Goal: Contribute content: Contribute content

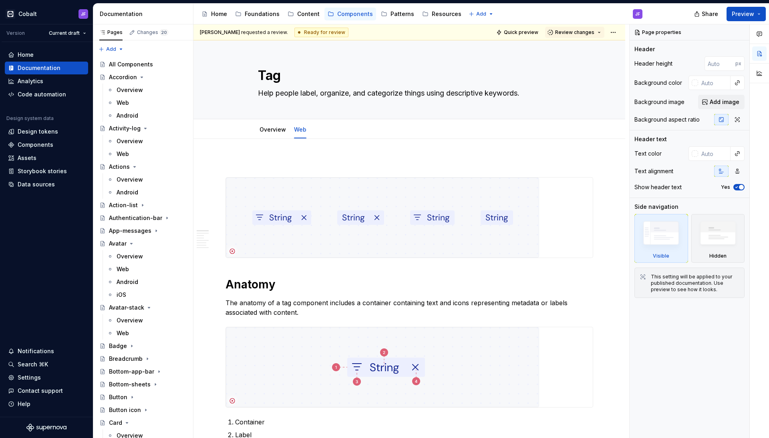
scroll to position [2991, 0]
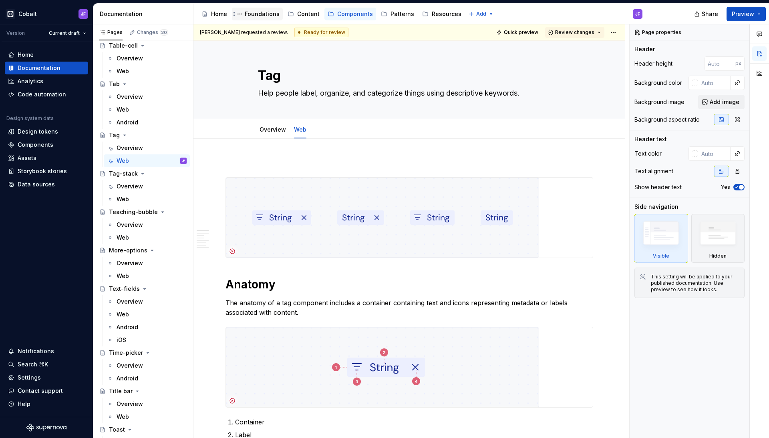
click at [264, 13] on div "Foundations" at bounding box center [262, 14] width 35 height 8
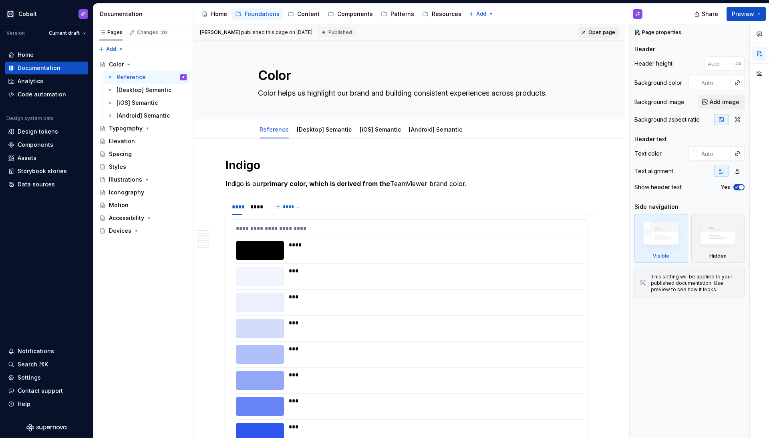
click at [305, 20] on div "Home Foundations Content Components Patterns Resources" at bounding box center [331, 14] width 266 height 16
click at [306, 16] on div "Content" at bounding box center [308, 14] width 22 height 8
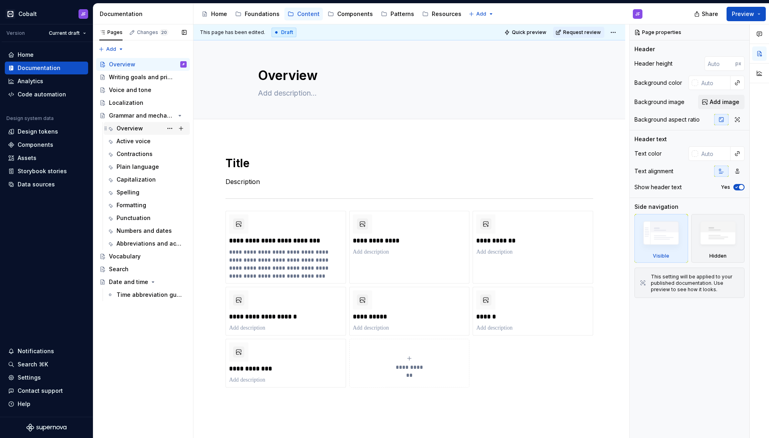
click at [135, 132] on div "Overview" at bounding box center [129, 128] width 26 height 8
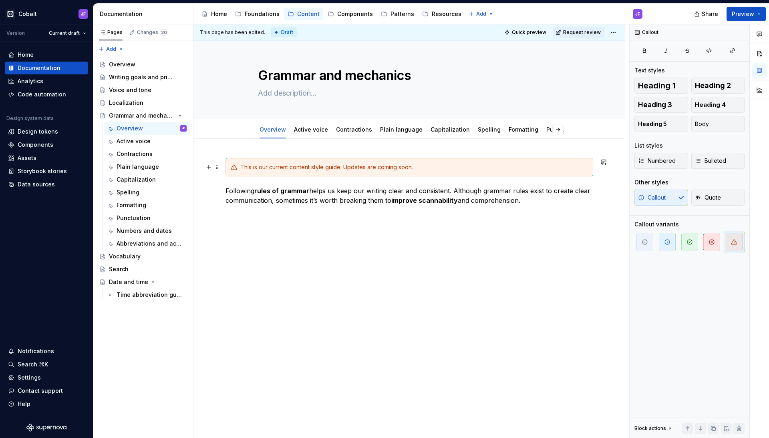
click at [423, 165] on div "This is our current content style guide. Updates are coming soon." at bounding box center [413, 167] width 347 height 8
click at [217, 169] on span at bounding box center [217, 167] width 6 height 11
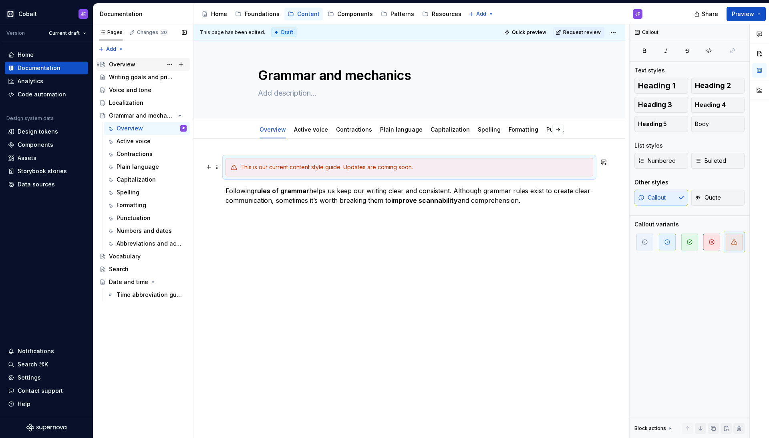
click at [145, 65] on div "Overview" at bounding box center [148, 64] width 78 height 11
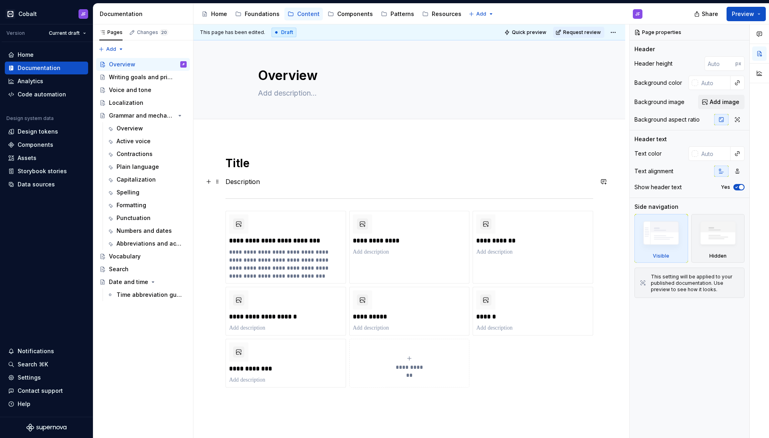
click at [346, 183] on p "Description" at bounding box center [408, 182] width 367 height 10
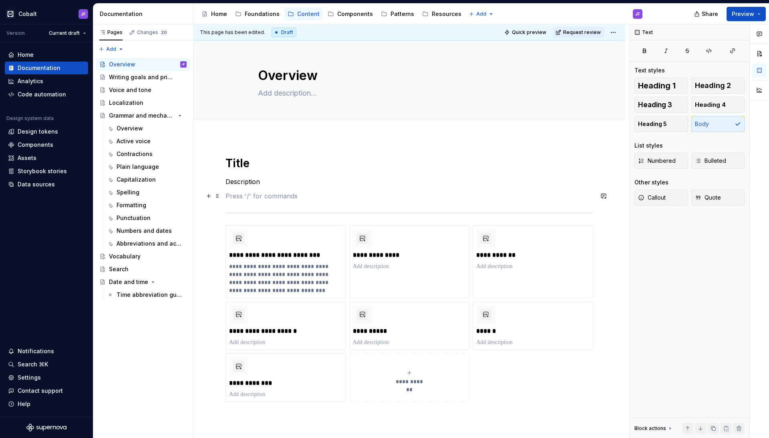
click at [254, 195] on p at bounding box center [408, 196] width 367 height 10
click at [139, 127] on div "Overview" at bounding box center [129, 128] width 26 height 8
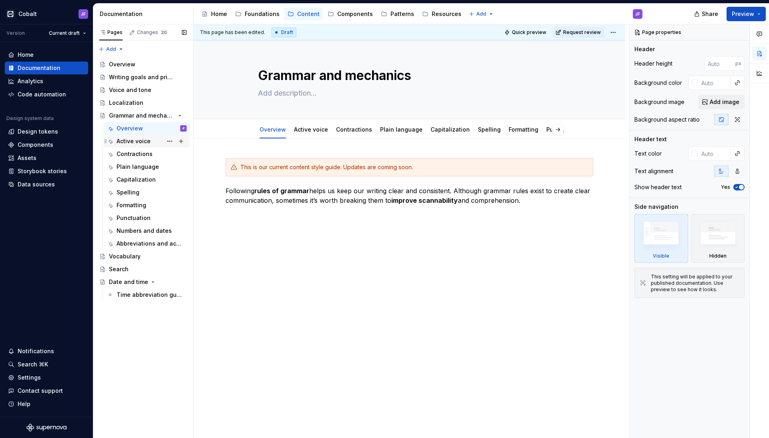
click at [145, 147] on div "Active voice" at bounding box center [151, 141] width 70 height 11
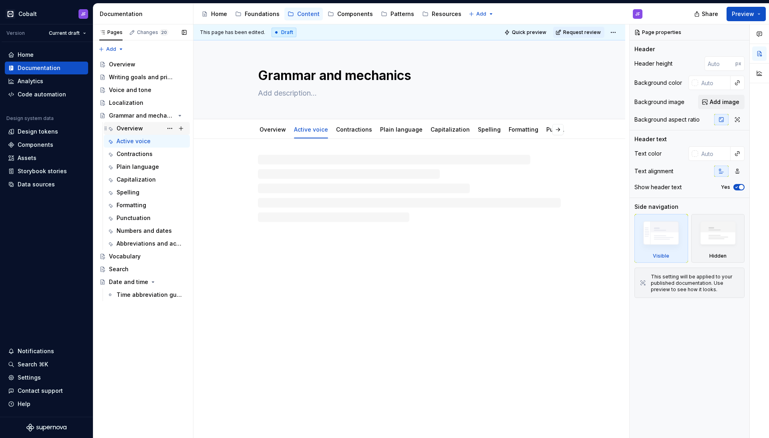
click at [145, 128] on div "Overview JF" at bounding box center [151, 128] width 70 height 11
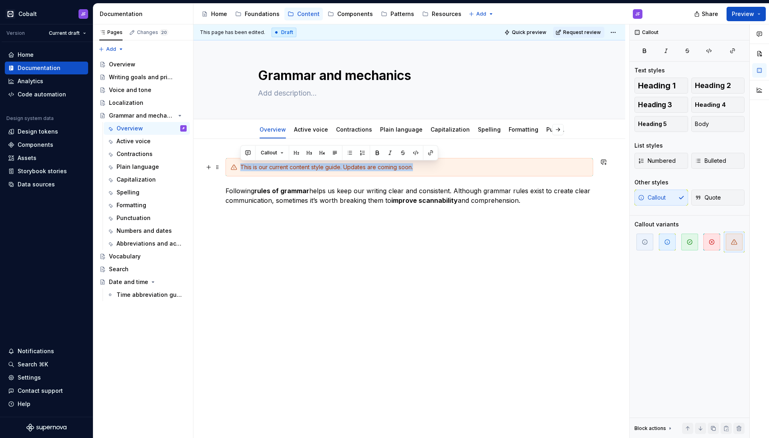
drag, startPoint x: 430, startPoint y: 166, endPoint x: 226, endPoint y: 165, distance: 203.8
copy div "This is our current content style guide. Updates are coming soon."
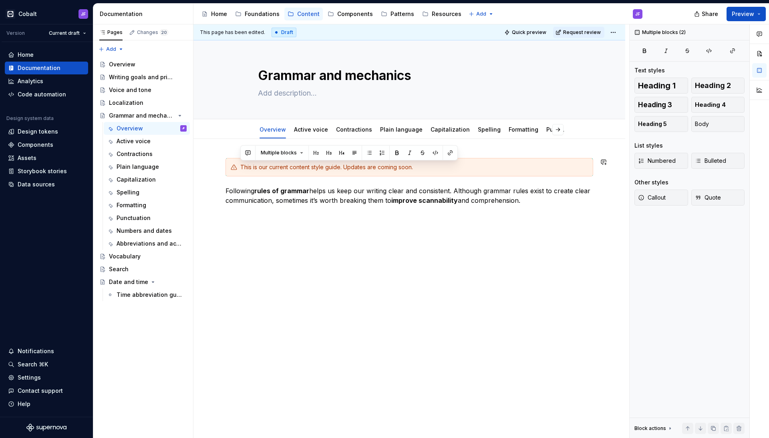
drag, startPoint x: 529, startPoint y: 199, endPoint x: 214, endPoint y: 151, distance: 318.3
click at [214, 151] on div "This is our current content style guide. Updates are coming soon. Following rul…" at bounding box center [409, 279] width 432 height 280
copy div "This is our current content style guide. Updates are coming soon. Following rul…"
click at [141, 65] on div "Overview" at bounding box center [148, 64] width 78 height 11
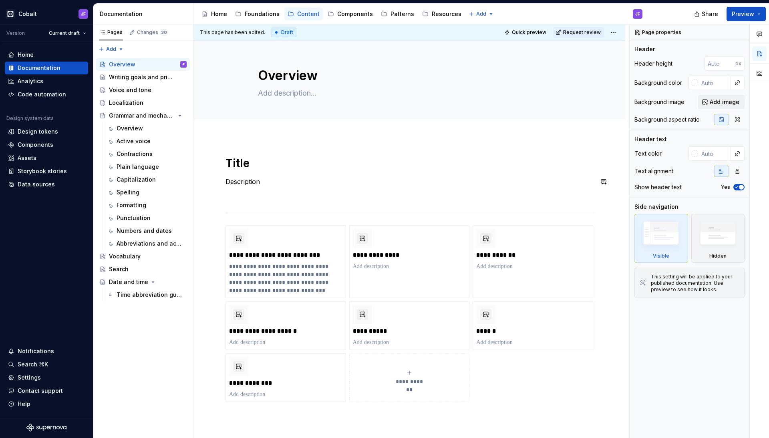
click at [294, 187] on div "**********" at bounding box center [408, 296] width 367 height 280
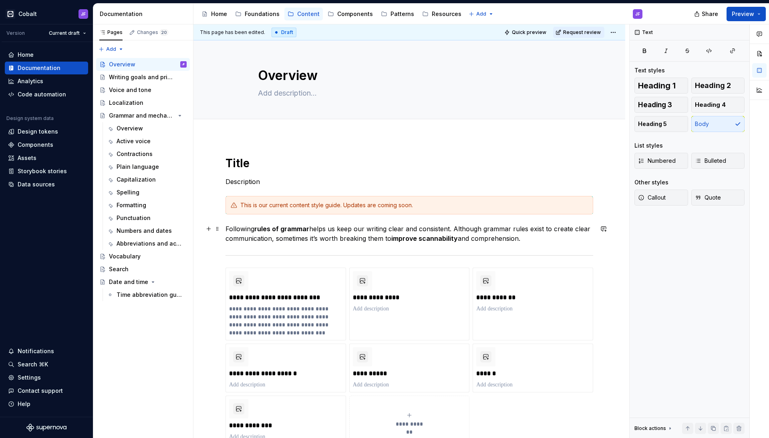
click at [253, 232] on p "Following rules of grammar helps us keep our writing clear and consistent. Alth…" at bounding box center [408, 233] width 367 height 19
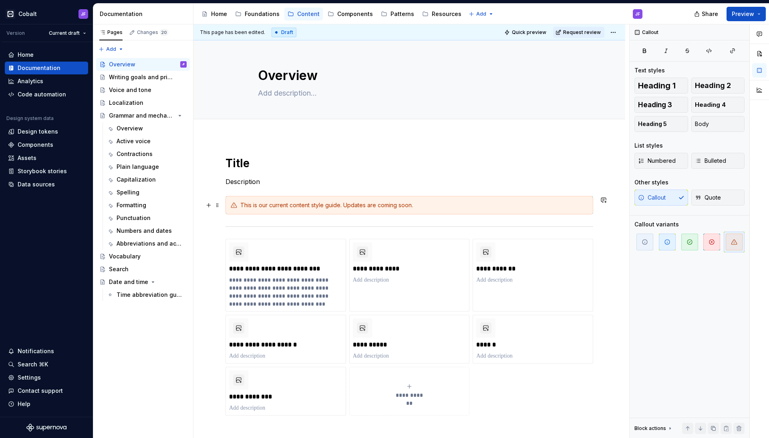
click at [350, 180] on p "Description" at bounding box center [408, 182] width 367 height 10
click at [275, 137] on div "**********" at bounding box center [409, 364] width 432 height 454
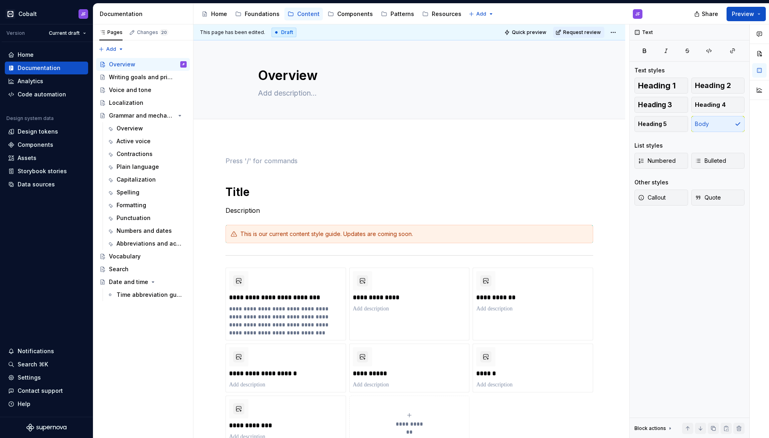
scroll to position [0, 0]
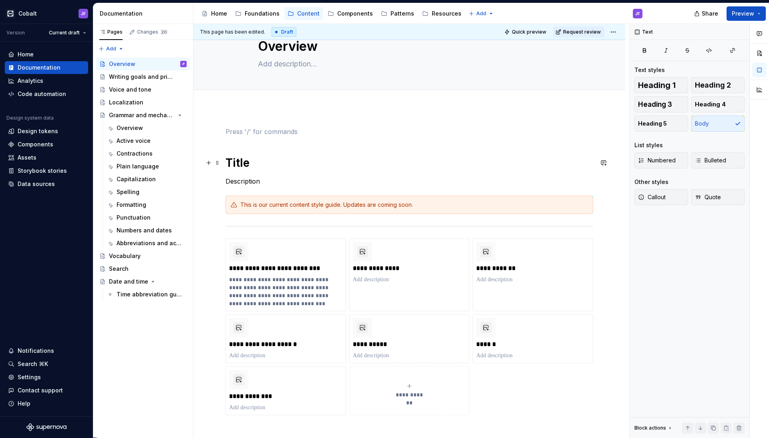
click at [226, 160] on h1 "Title" at bounding box center [408, 163] width 367 height 14
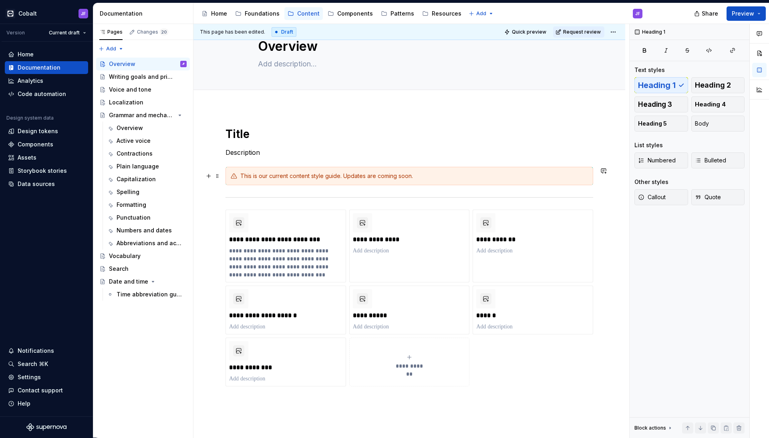
click at [312, 179] on div "This is our current content style guide. Updates are coming soon." at bounding box center [413, 176] width 347 height 8
click at [708, 243] on icon "button" at bounding box center [711, 242] width 6 height 6
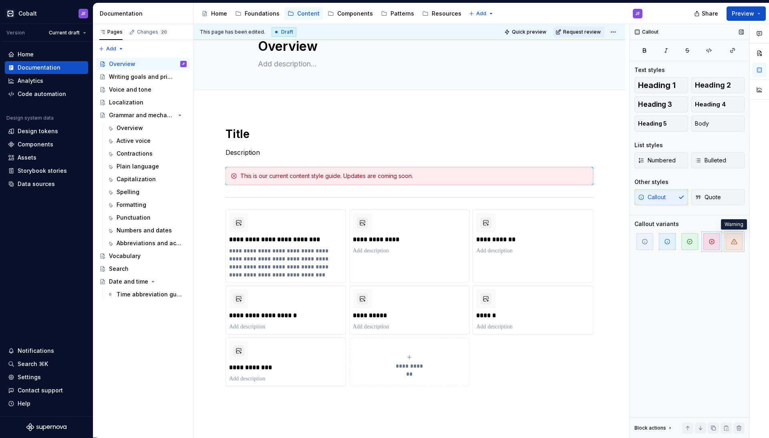
click at [737, 243] on span "button" at bounding box center [733, 241] width 17 height 17
click at [399, 176] on div "This is our current content style guide. Updates are coming soon." at bounding box center [413, 176] width 347 height 8
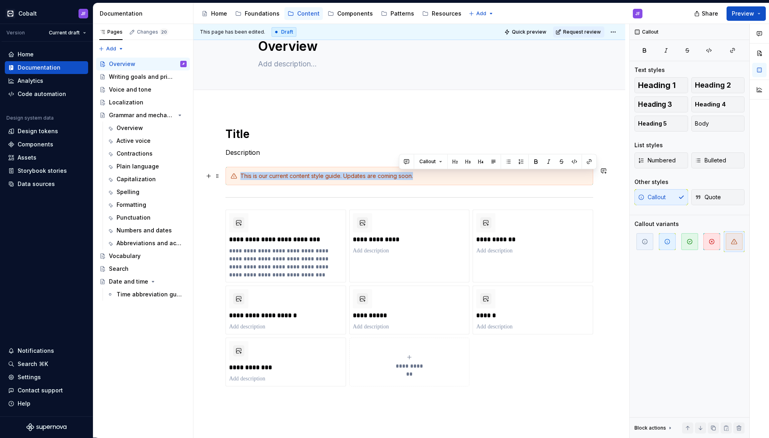
click at [399, 176] on div "This is our current content style guide. Updates are coming soon." at bounding box center [413, 176] width 347 height 8
copy div "This is our current content style guide. Updates are coming soon."
click at [331, 174] on div "This is our current content style guide. Updates are coming soon." at bounding box center [413, 176] width 347 height 8
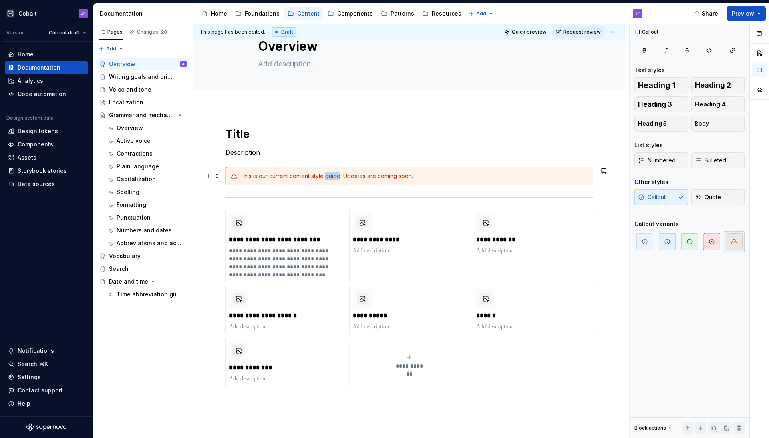
click at [331, 174] on div "This is our current content style guide. Updates are coming soon." at bounding box center [413, 176] width 347 height 8
type textarea "*"
click at [341, 175] on div "These pages are always a work in progress, with ongoing updates and improvement…" at bounding box center [413, 176] width 347 height 8
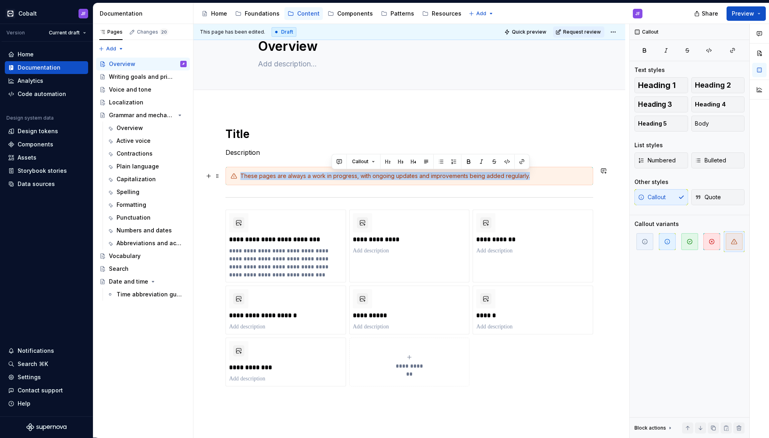
click at [341, 175] on div "These pages are always a work in progress, with ongoing updates and improvement…" at bounding box center [413, 176] width 347 height 8
paste div
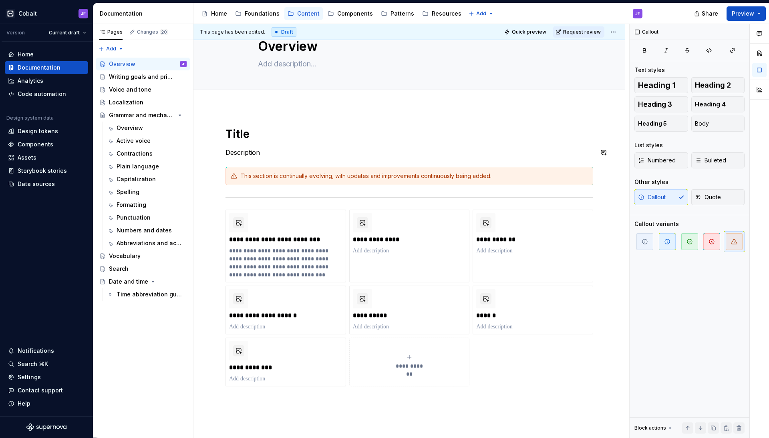
click at [490, 143] on div "**********" at bounding box center [408, 273] width 367 height 293
click at [412, 155] on p "Description" at bounding box center [408, 153] width 367 height 10
click at [124, 73] on div "Writing goals and principles" at bounding box center [136, 77] width 54 height 8
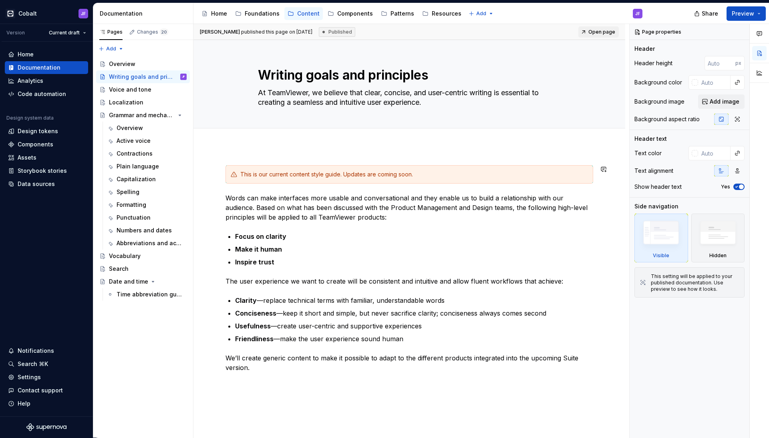
click at [399, 163] on div "This is our current content style guide. Updates are coming soon. Words can mak…" at bounding box center [409, 337] width 432 height 382
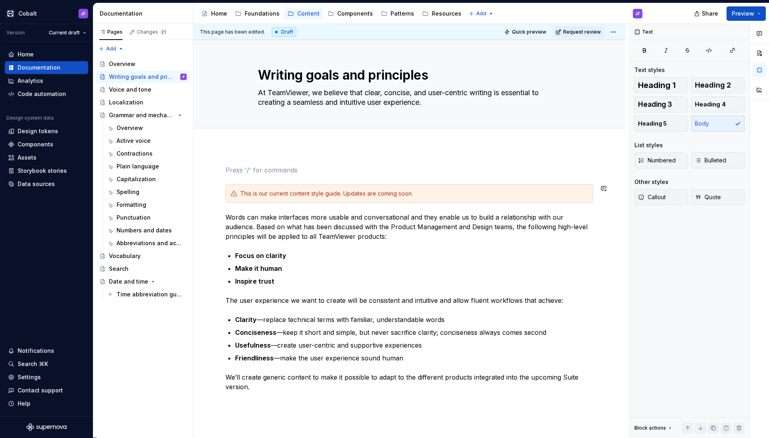
scroll to position [19, 0]
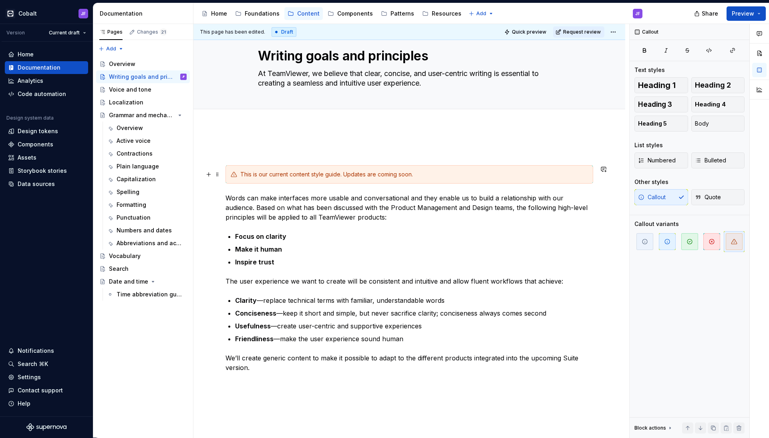
click at [427, 171] on div "This is our current content style guide. Updates are coming soon." at bounding box center [413, 175] width 347 height 8
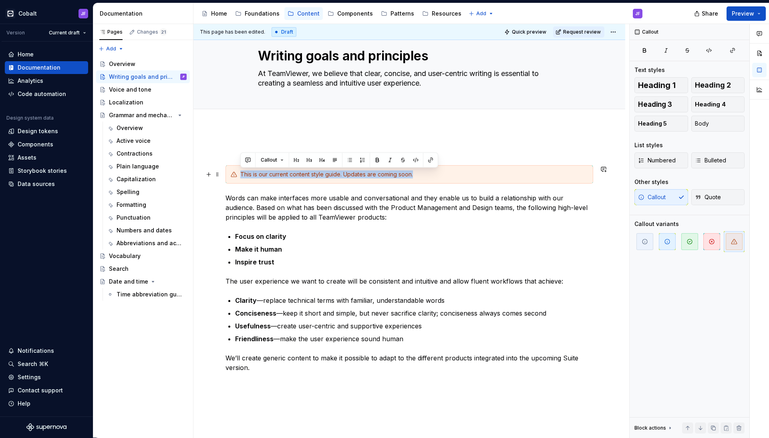
drag, startPoint x: 432, startPoint y: 172, endPoint x: 222, endPoint y: 171, distance: 209.4
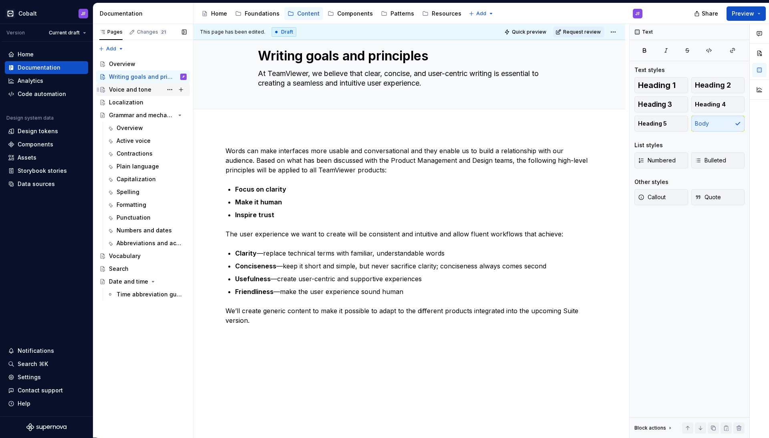
click at [144, 87] on div "Voice and tone" at bounding box center [130, 90] width 42 height 8
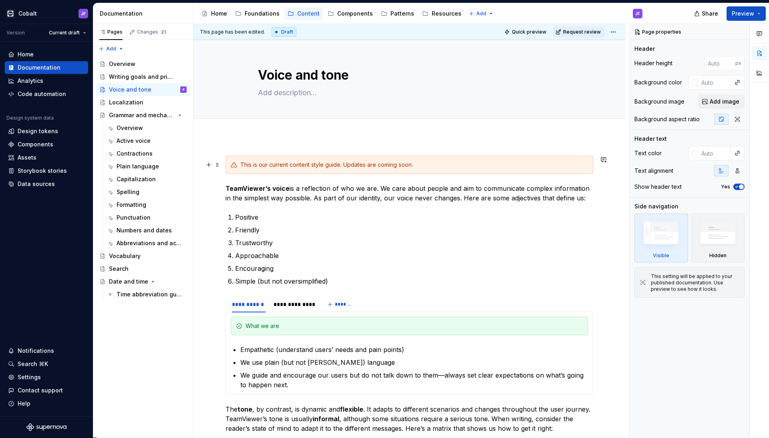
click at [287, 167] on div "This is our current content style guide. Updates are coming soon." at bounding box center [413, 165] width 347 height 8
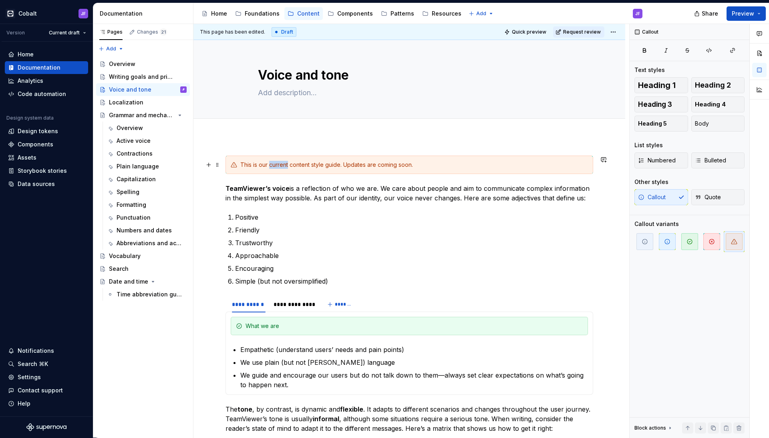
click at [287, 167] on div "This is our current content style guide. Updates are coming soon." at bounding box center [413, 165] width 347 height 8
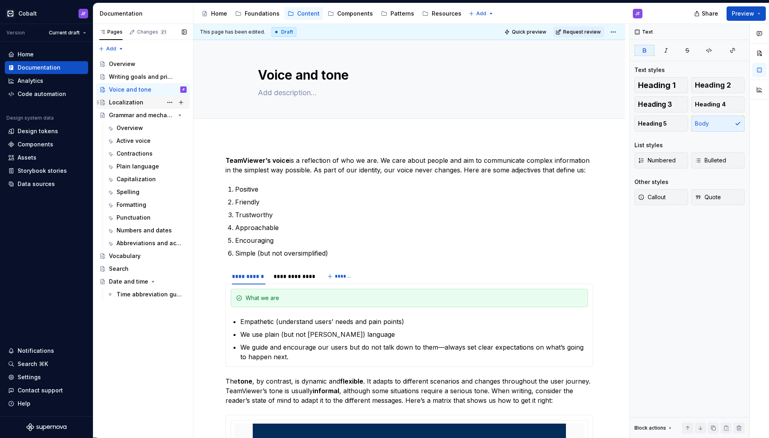
click at [150, 102] on div "Localization" at bounding box center [148, 102] width 78 height 11
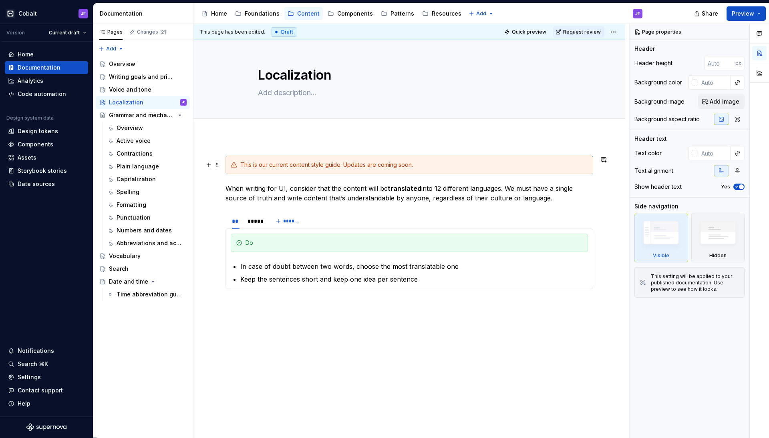
click at [270, 164] on div "This is our current content style guide. Updates are coming soon." at bounding box center [413, 165] width 347 height 8
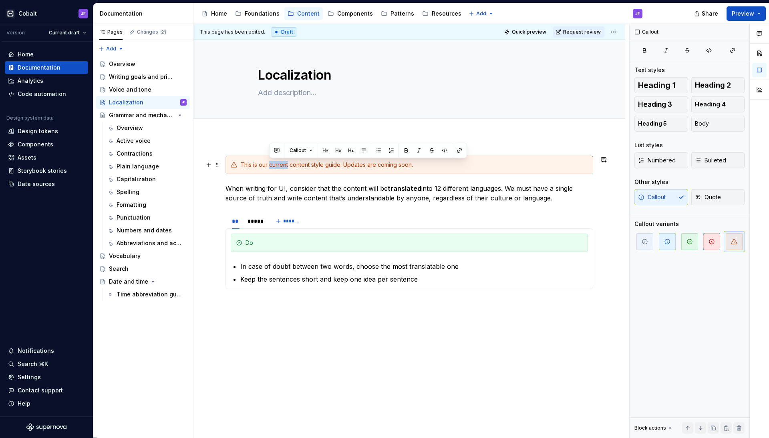
click at [270, 164] on div "This is our current content style guide. Updates are coming soon." at bounding box center [413, 165] width 347 height 8
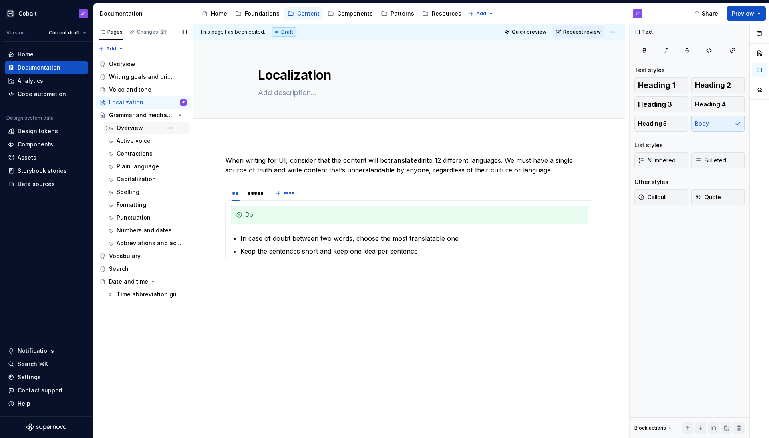
click at [135, 124] on div "Overview" at bounding box center [129, 128] width 26 height 8
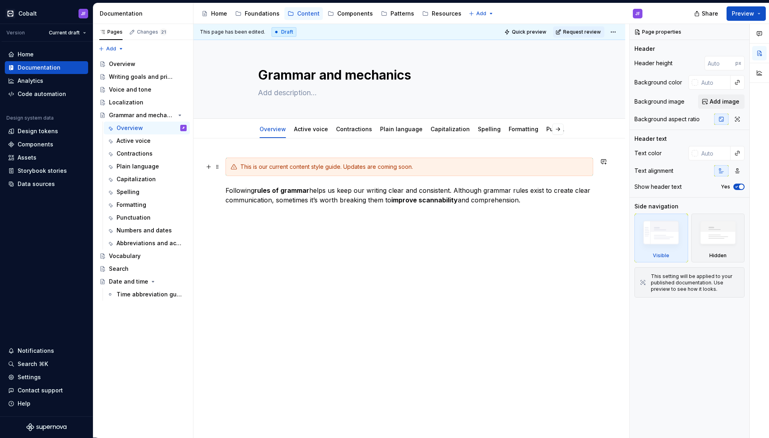
click at [254, 170] on div "This is our current content style guide. Updates are coming soon." at bounding box center [413, 167] width 347 height 8
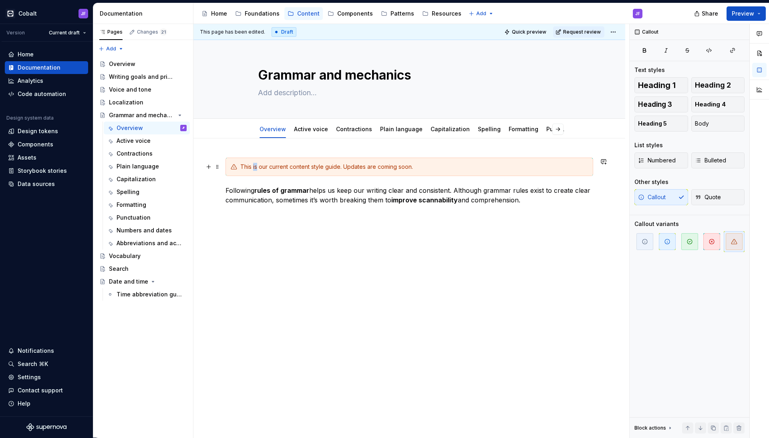
click at [254, 170] on div "This is our current content style guide. Updates are coming soon." at bounding box center [413, 167] width 347 height 8
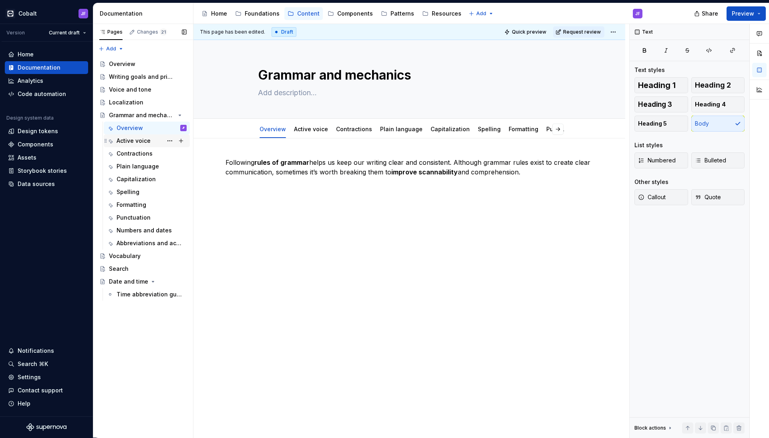
click at [132, 140] on div "Active voice" at bounding box center [133, 141] width 34 height 8
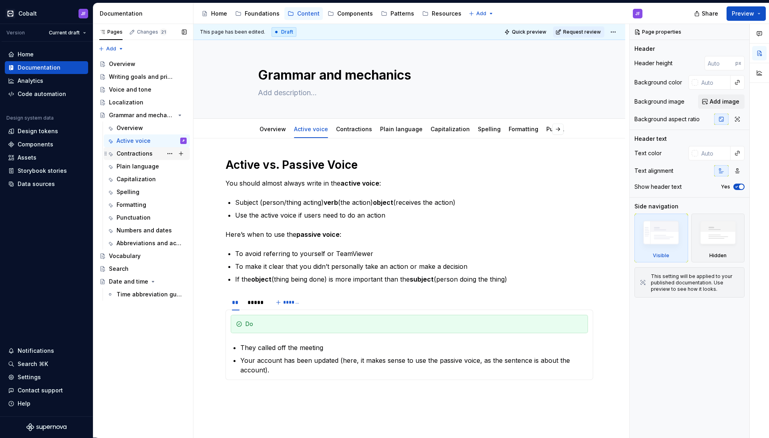
click at [147, 155] on div "Contractions" at bounding box center [134, 154] width 36 height 8
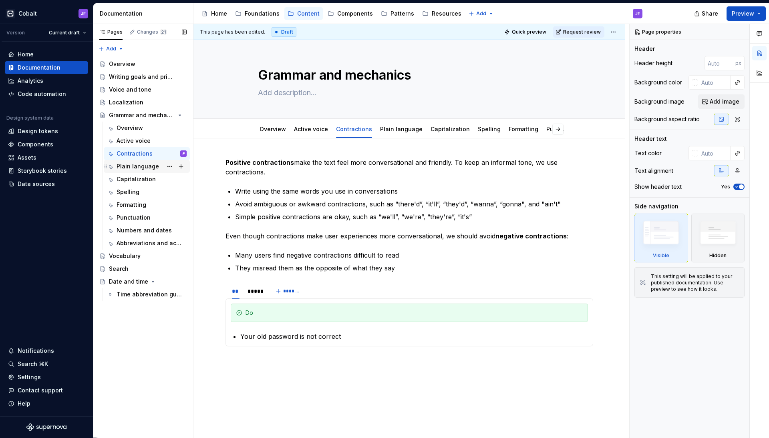
click at [155, 167] on div "Plain language" at bounding box center [137, 167] width 42 height 8
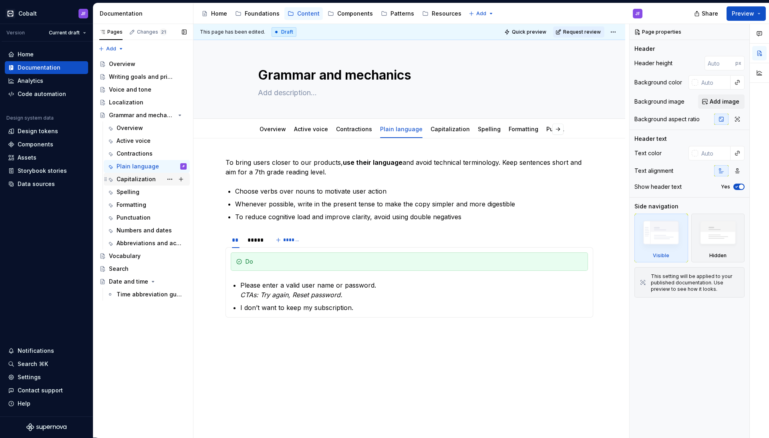
click at [151, 178] on div "Capitalization" at bounding box center [135, 179] width 39 height 8
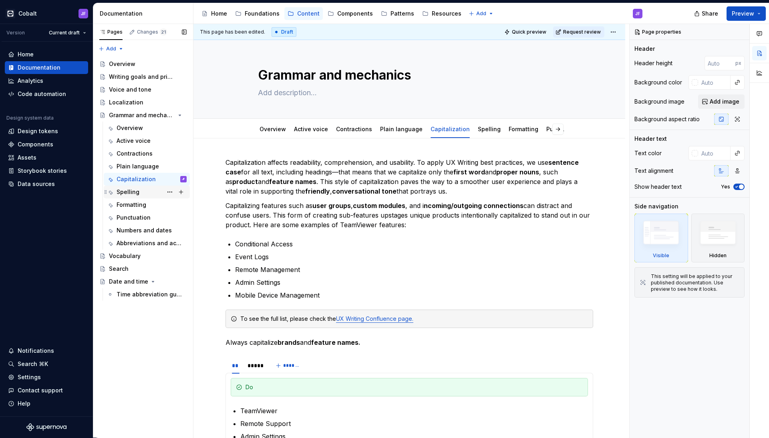
click at [145, 190] on div "Spelling" at bounding box center [151, 192] width 70 height 11
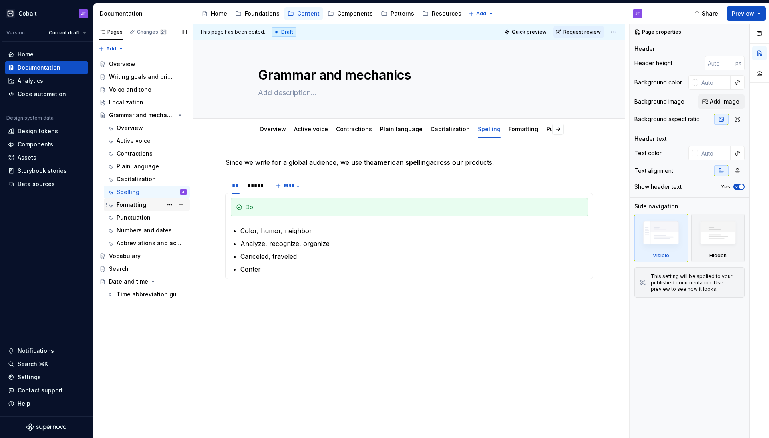
click at [144, 210] on div "Formatting" at bounding box center [151, 204] width 70 height 11
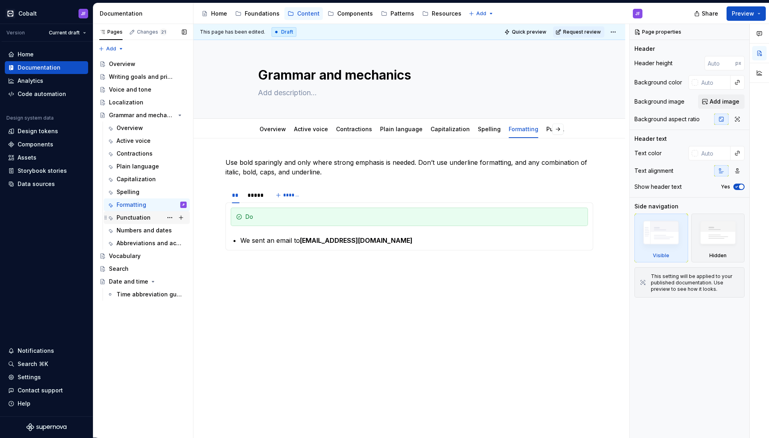
click at [143, 221] on div "Punctuation" at bounding box center [133, 218] width 34 height 8
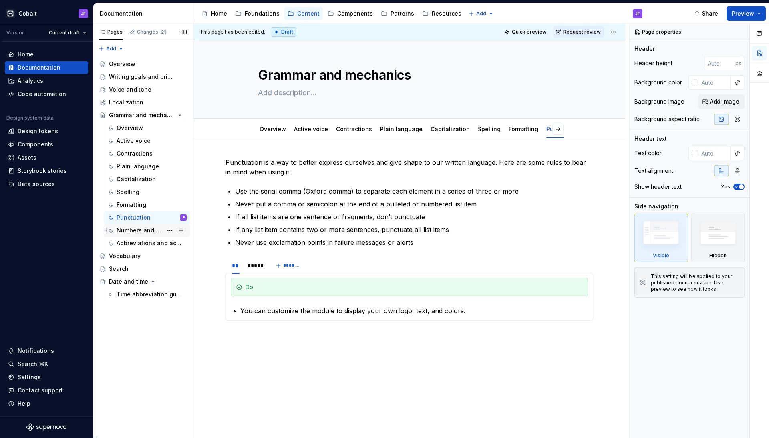
click at [139, 233] on div "Numbers and dates" at bounding box center [139, 231] width 46 height 8
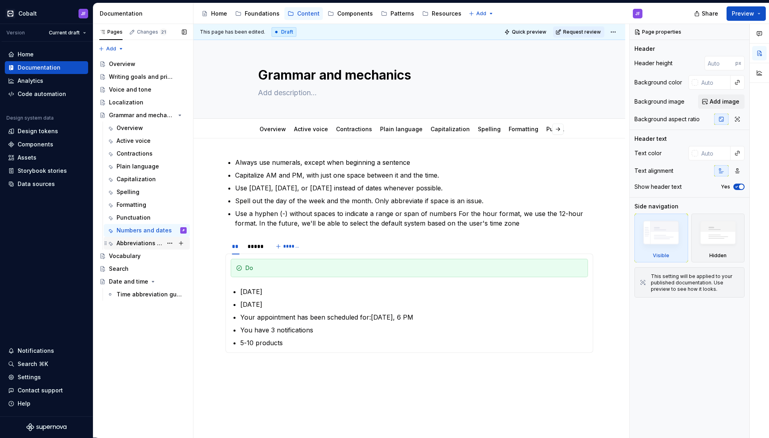
click at [139, 243] on div "Abbreviations and acronyms" at bounding box center [139, 243] width 46 height 8
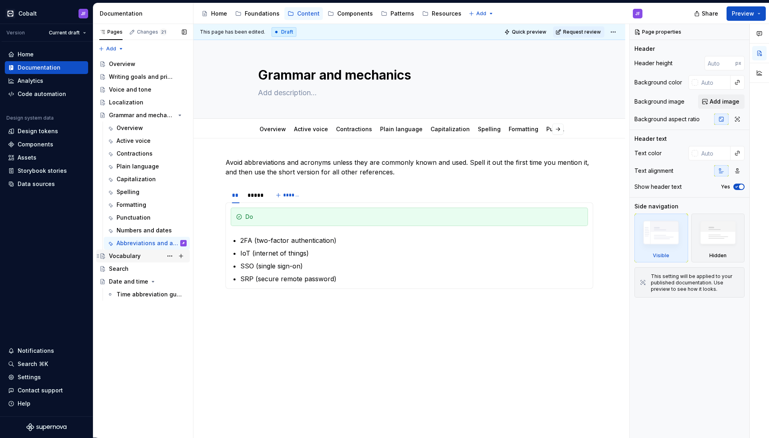
click at [136, 253] on div "Vocabulary" at bounding box center [125, 256] width 32 height 8
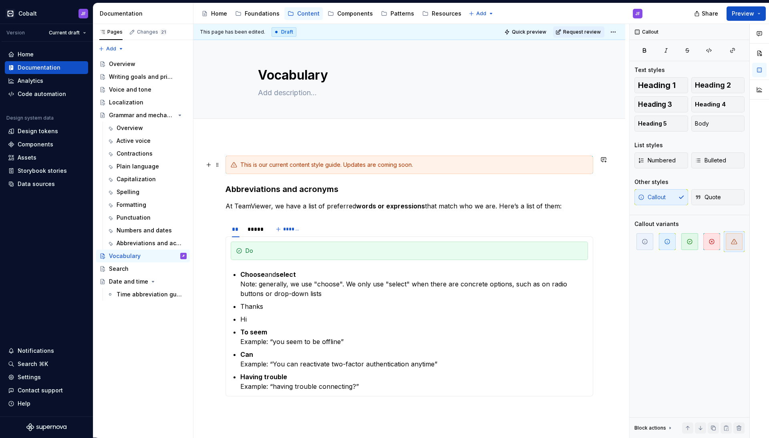
click at [275, 167] on div "This is our current content style guide. Updates are coming soon." at bounding box center [413, 165] width 347 height 8
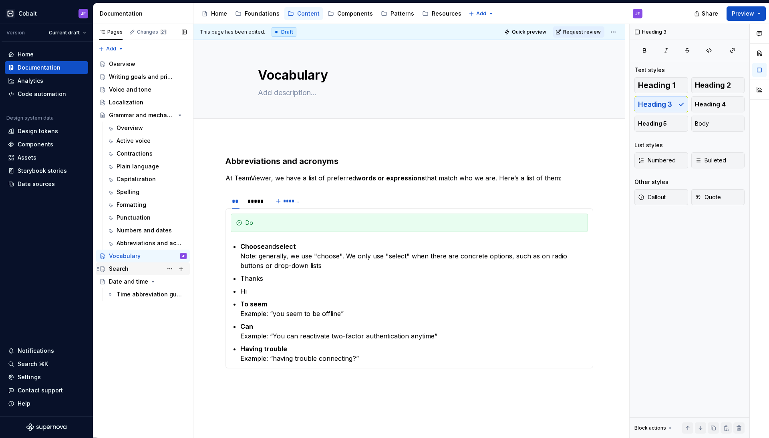
click at [129, 269] on div "Search" at bounding box center [148, 268] width 78 height 11
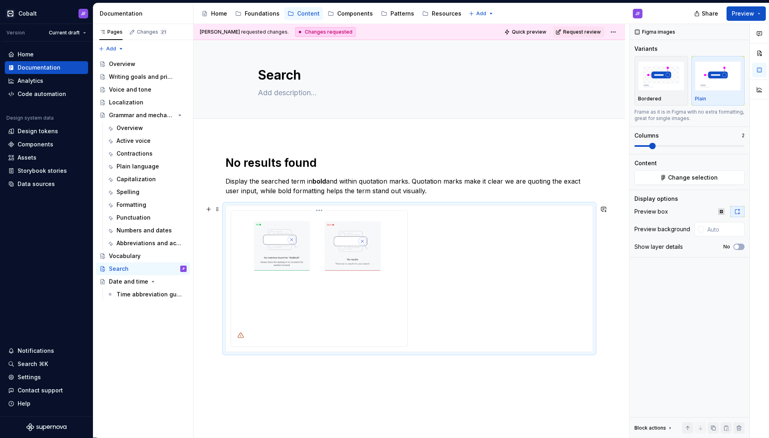
click at [305, 234] on img at bounding box center [319, 278] width 170 height 128
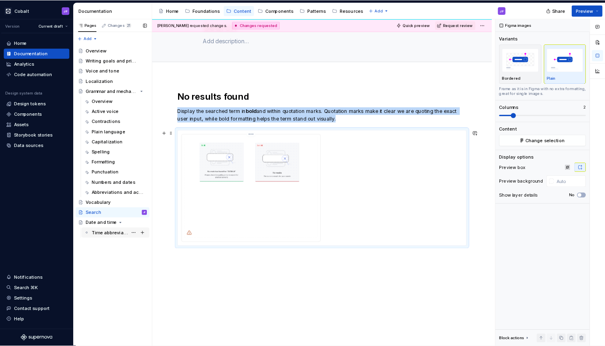
scroll to position [42, 0]
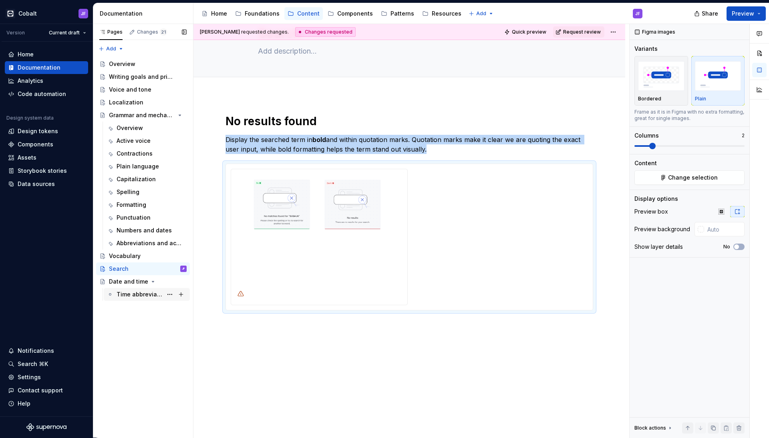
click at [133, 295] on div "Time abbreviation guidelines" at bounding box center [139, 295] width 46 height 8
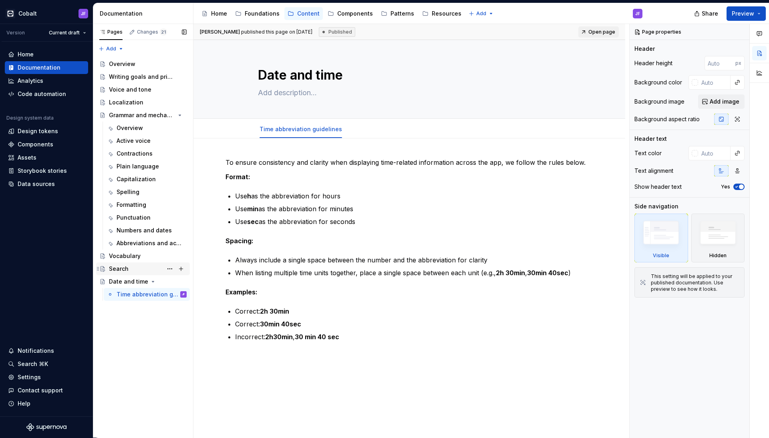
click at [130, 271] on div "Search" at bounding box center [148, 268] width 78 height 11
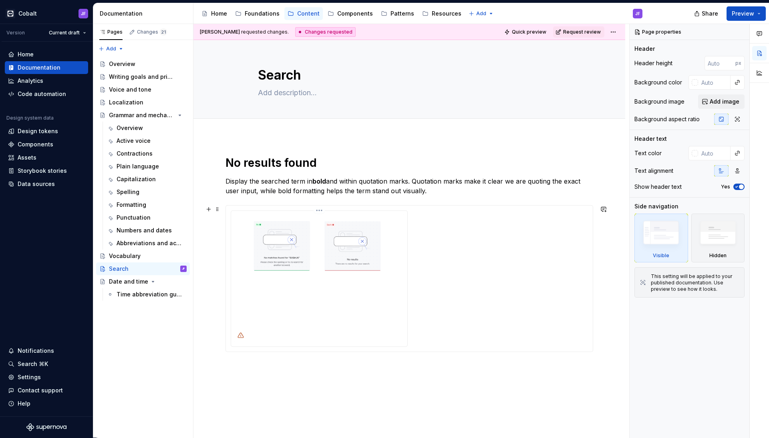
click at [324, 236] on img at bounding box center [319, 278] width 170 height 128
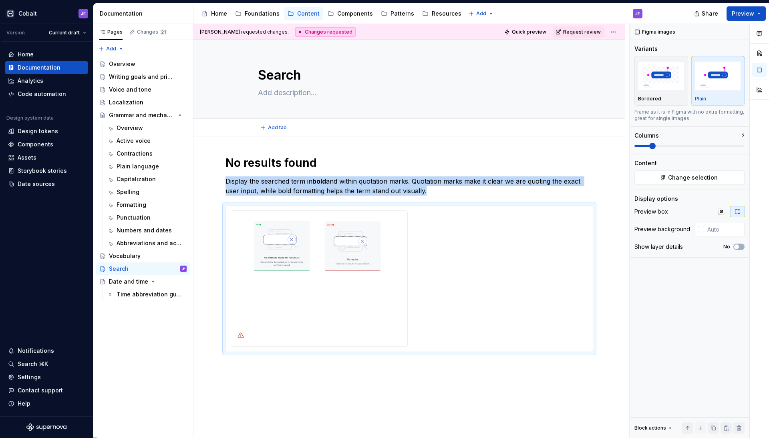
type textarea "*"
click at [676, 179] on span "Change selection" at bounding box center [693, 178] width 50 height 8
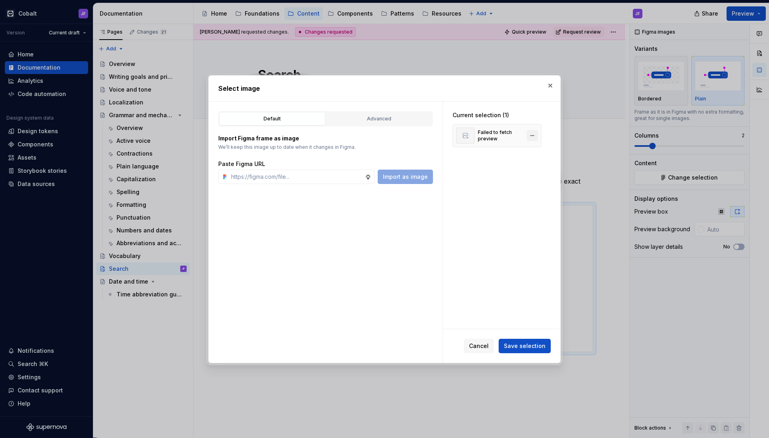
click at [530, 136] on button "button" at bounding box center [531, 135] width 11 height 11
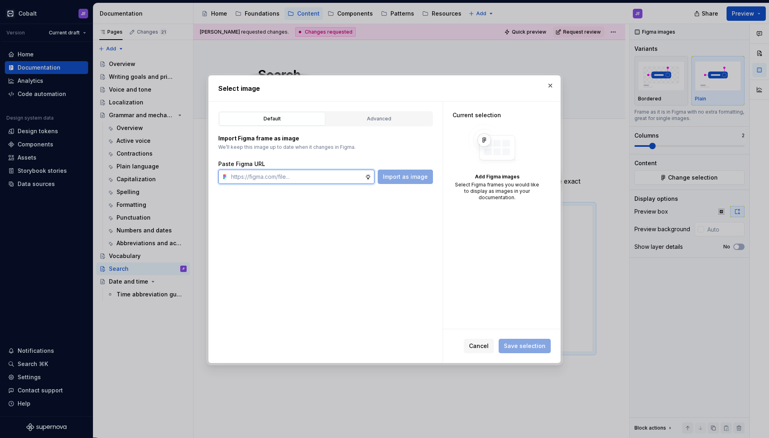
click at [301, 175] on input "text" at bounding box center [296, 177] width 137 height 14
paste input "[URL][DOMAIN_NAME][DOMAIN_NAME]"
type input "[URL][DOMAIN_NAME][DOMAIN_NAME]"
click at [404, 177] on span "Import as image" at bounding box center [405, 177] width 45 height 8
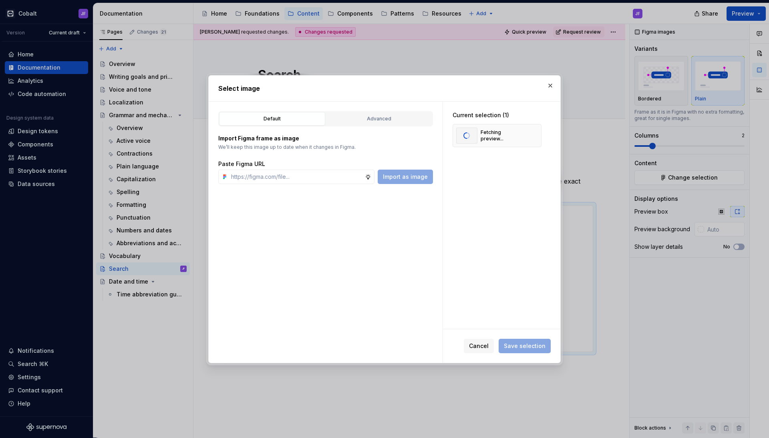
click at [321, 185] on div "Default Advanced Import Figma frame as image We’ll keep this image up to date w…" at bounding box center [326, 232] width 234 height 261
click at [327, 176] on input "text" at bounding box center [296, 177] width 137 height 14
paste input "[URL][DOMAIN_NAME][DOMAIN_NAME]"
type input "[URL][DOMAIN_NAME][DOMAIN_NAME]"
click at [401, 171] on button "Import as image" at bounding box center [404, 177] width 55 height 14
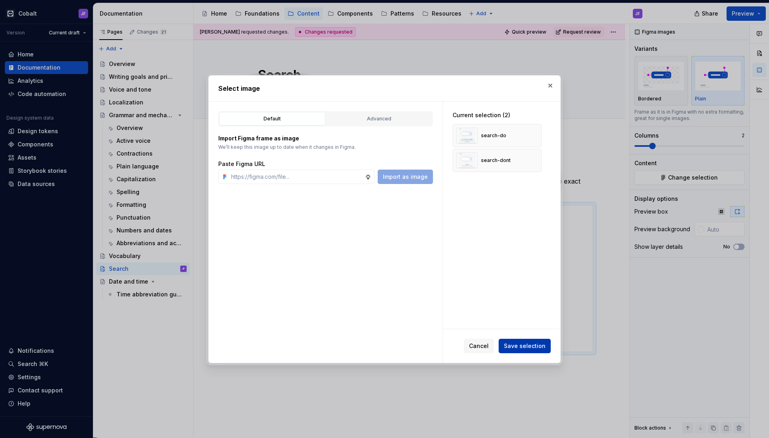
click at [520, 339] on button "Save selection" at bounding box center [524, 346] width 52 height 14
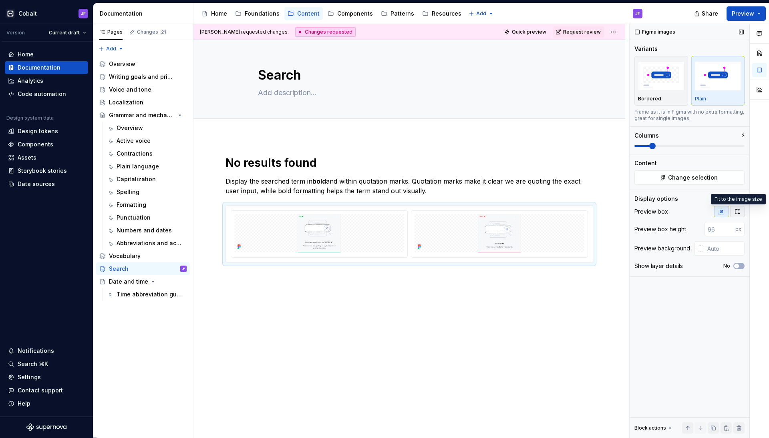
click at [739, 211] on icon "button" at bounding box center [737, 212] width 6 height 6
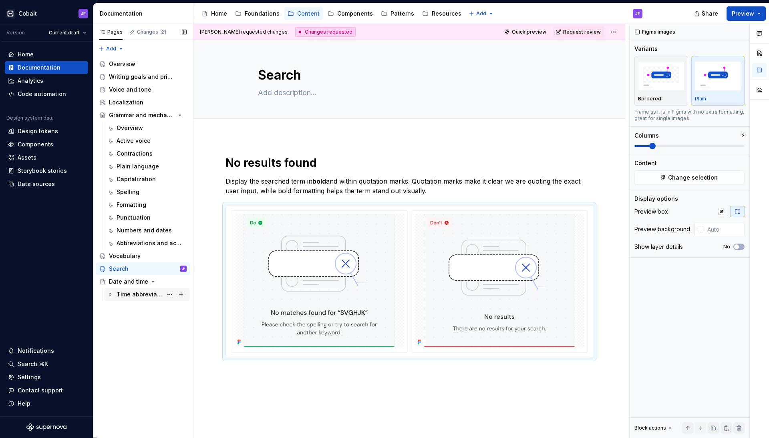
click at [126, 293] on div "Time abbreviation guidelines" at bounding box center [139, 295] width 46 height 8
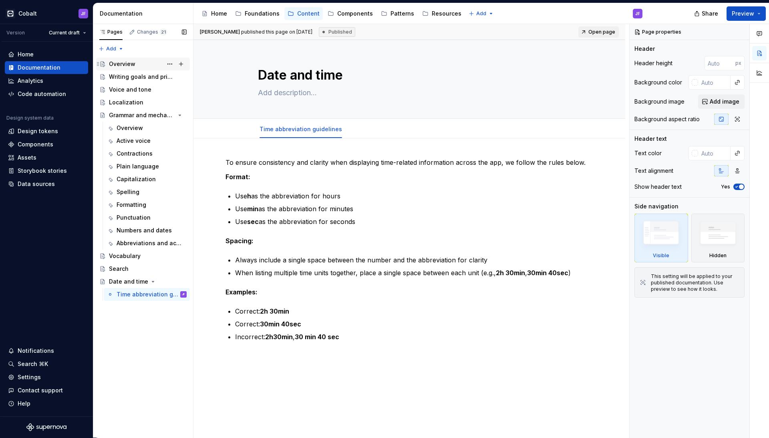
click at [136, 63] on div "Overview" at bounding box center [148, 63] width 78 height 11
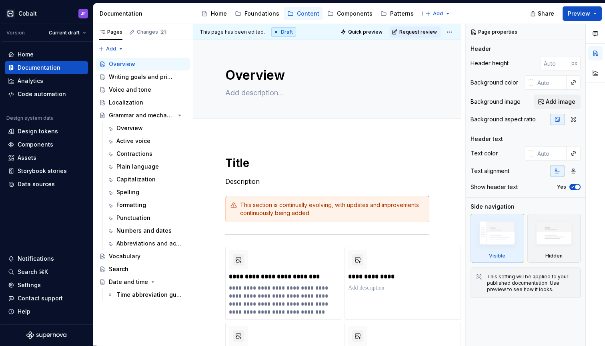
type textarea "*"
